Goal: Find specific page/section: Find specific page/section

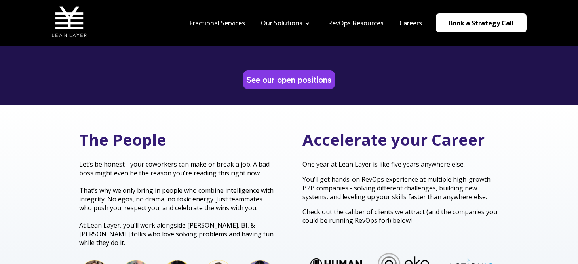
scroll to position [121, 0]
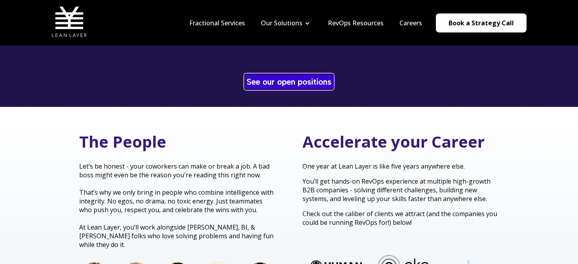
click at [296, 77] on link "See our open positions" at bounding box center [288, 81] width 89 height 15
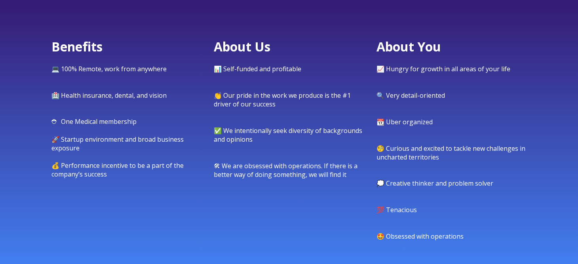
scroll to position [363, 0]
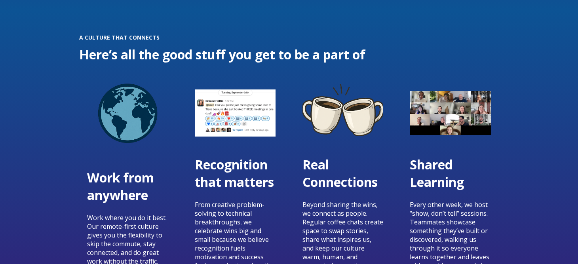
scroll to position [1053, 0]
